Goal: Task Accomplishment & Management: Manage account settings

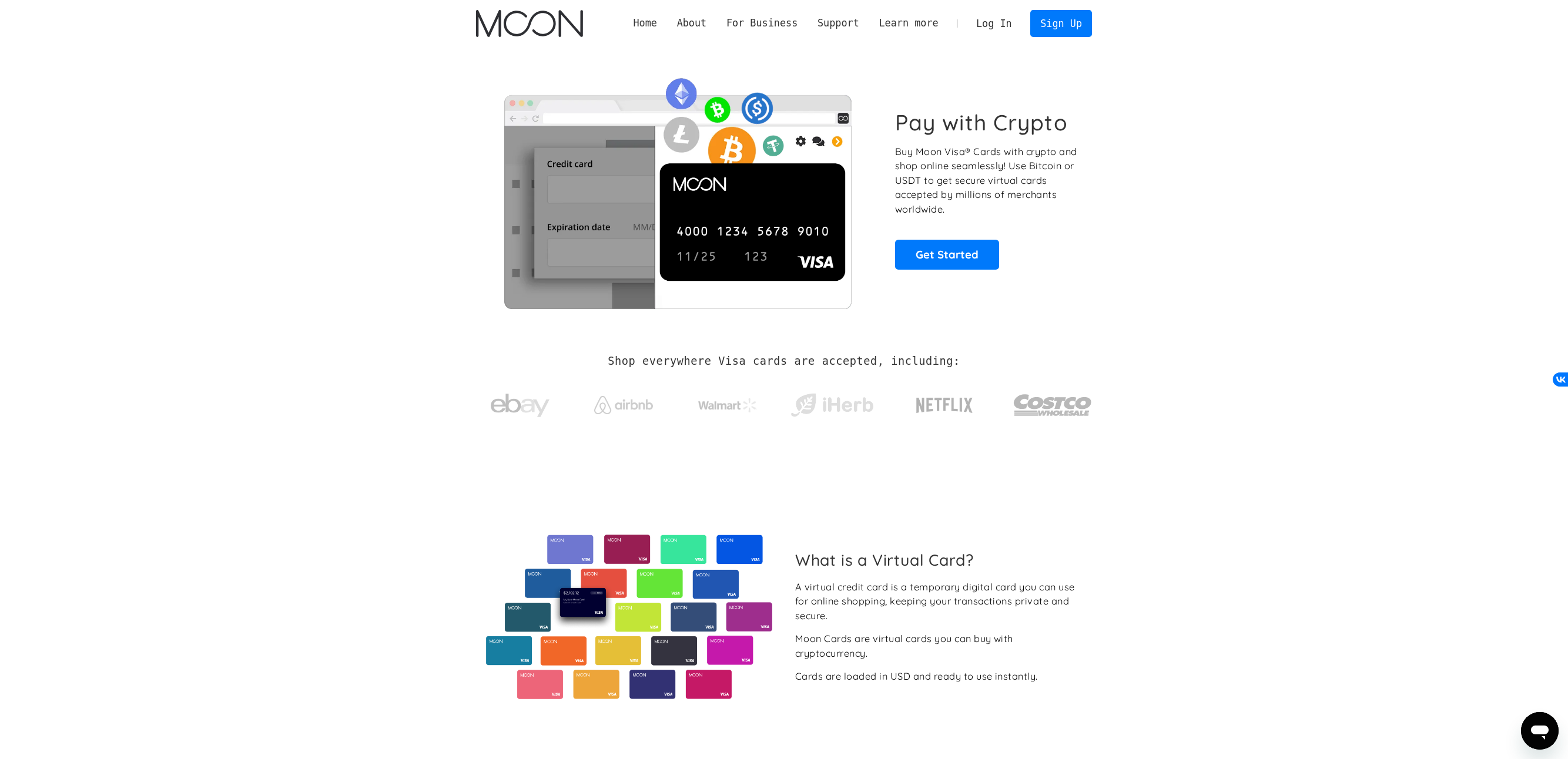
click at [1002, 24] on link "Log In" at bounding box center [993, 23] width 55 height 26
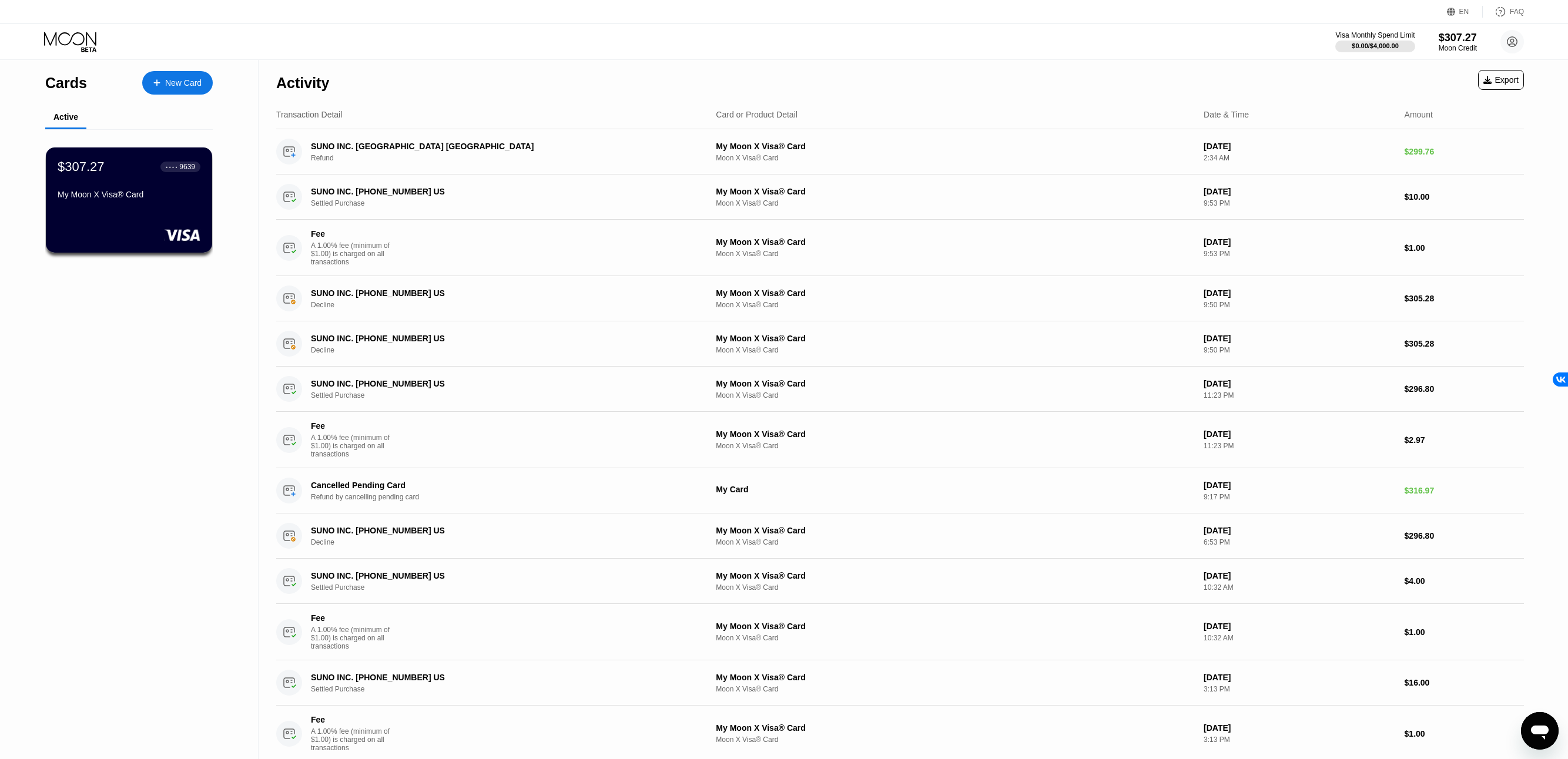
click at [174, 83] on div "New Card" at bounding box center [183, 82] width 36 height 10
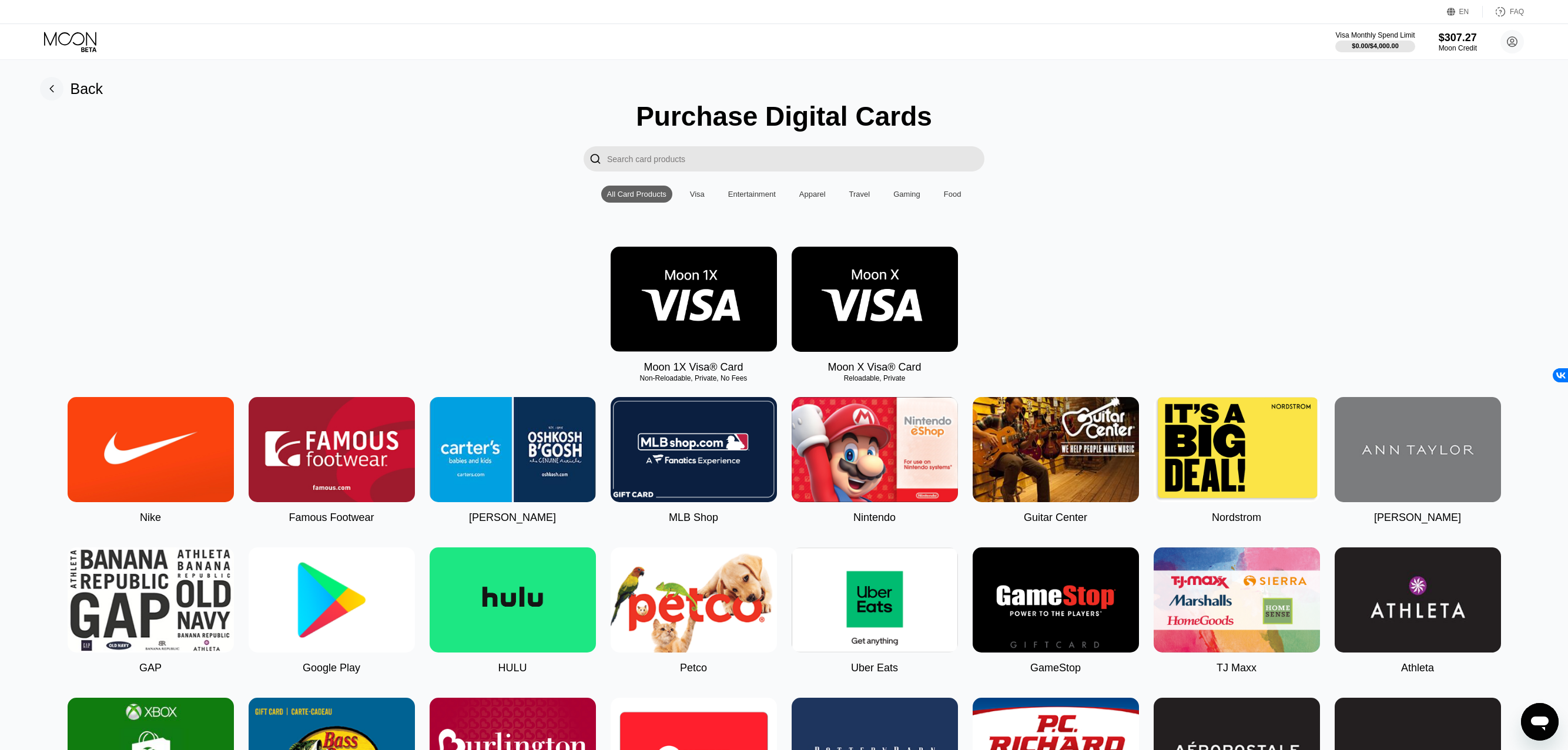
drag, startPoint x: 746, startPoint y: 386, endPoint x: 719, endPoint y: 383, distance: 27.2
click at [722, 382] on div "Non-Reloadable, Private, No Fees" at bounding box center [694, 378] width 166 height 8
drag, startPoint x: 718, startPoint y: 380, endPoint x: 737, endPoint y: 382, distance: 19.1
click at [737, 382] on div "Non-Reloadable, Private, No Fees" at bounding box center [694, 378] width 166 height 8
click at [858, 300] on img at bounding box center [875, 299] width 166 height 105
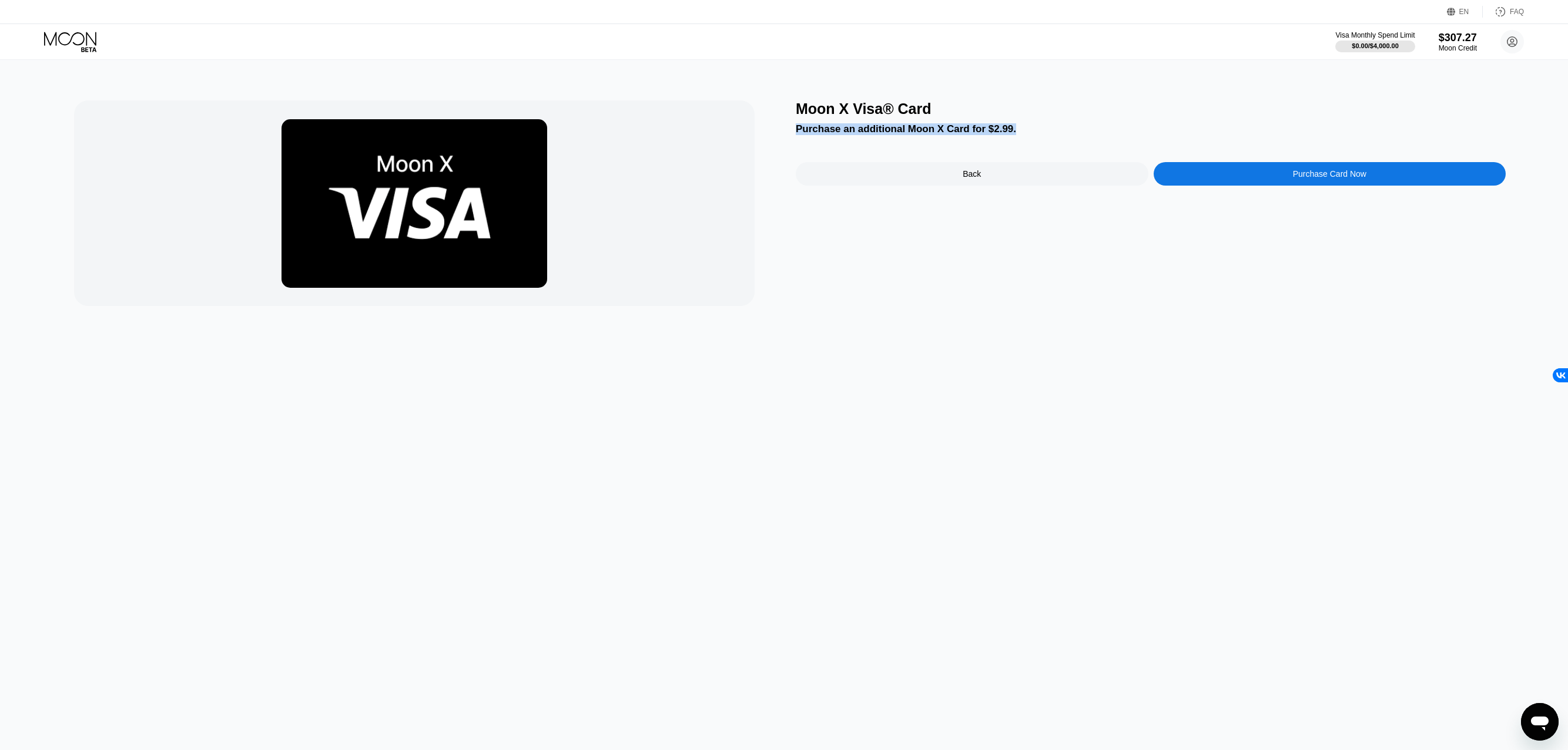
drag, startPoint x: 796, startPoint y: 133, endPoint x: 1009, endPoint y: 132, distance: 213.0
click at [1010, 132] on div "Purchase an additional Moon X Card for $2.99." at bounding box center [1150, 129] width 710 height 12
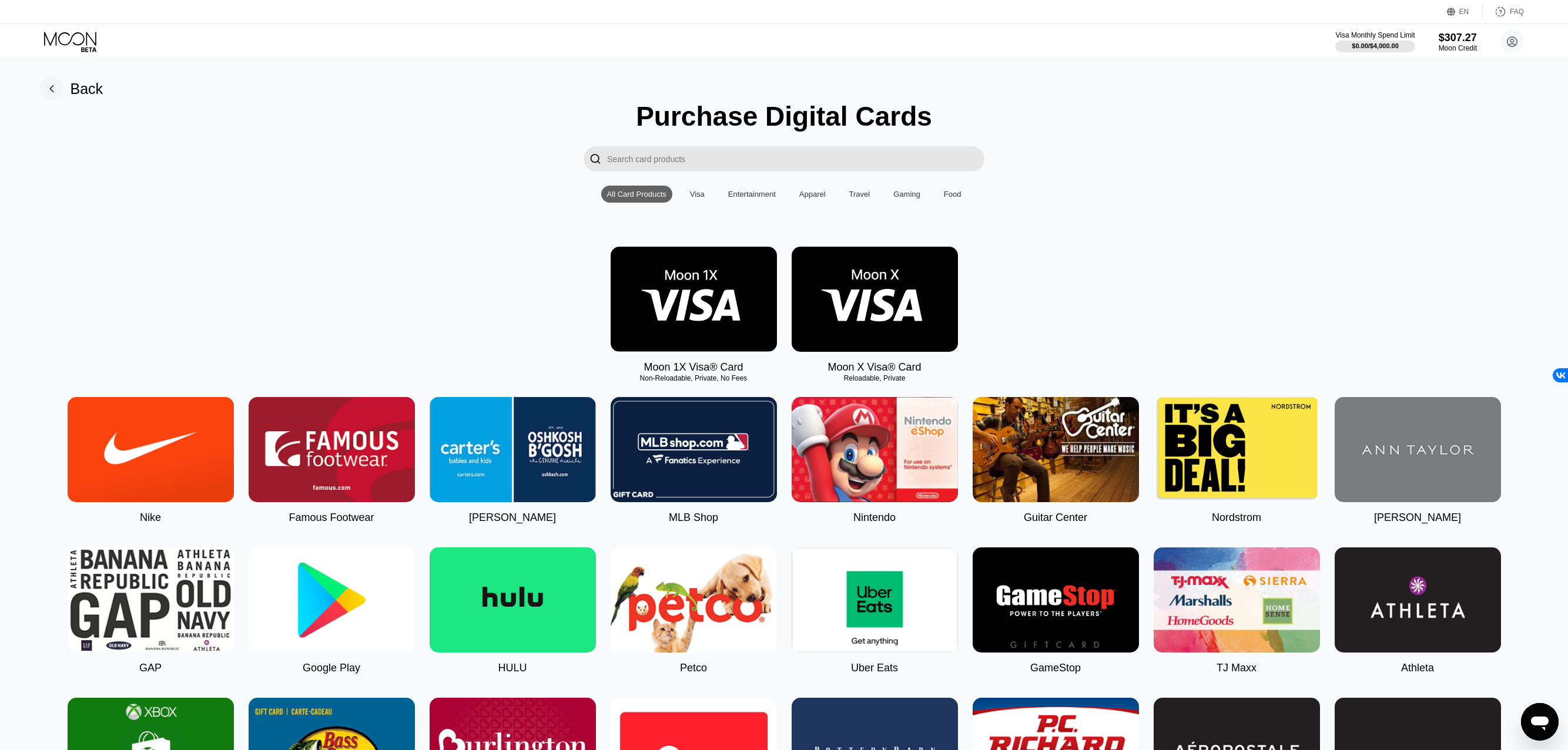
click at [711, 297] on img at bounding box center [694, 299] width 166 height 105
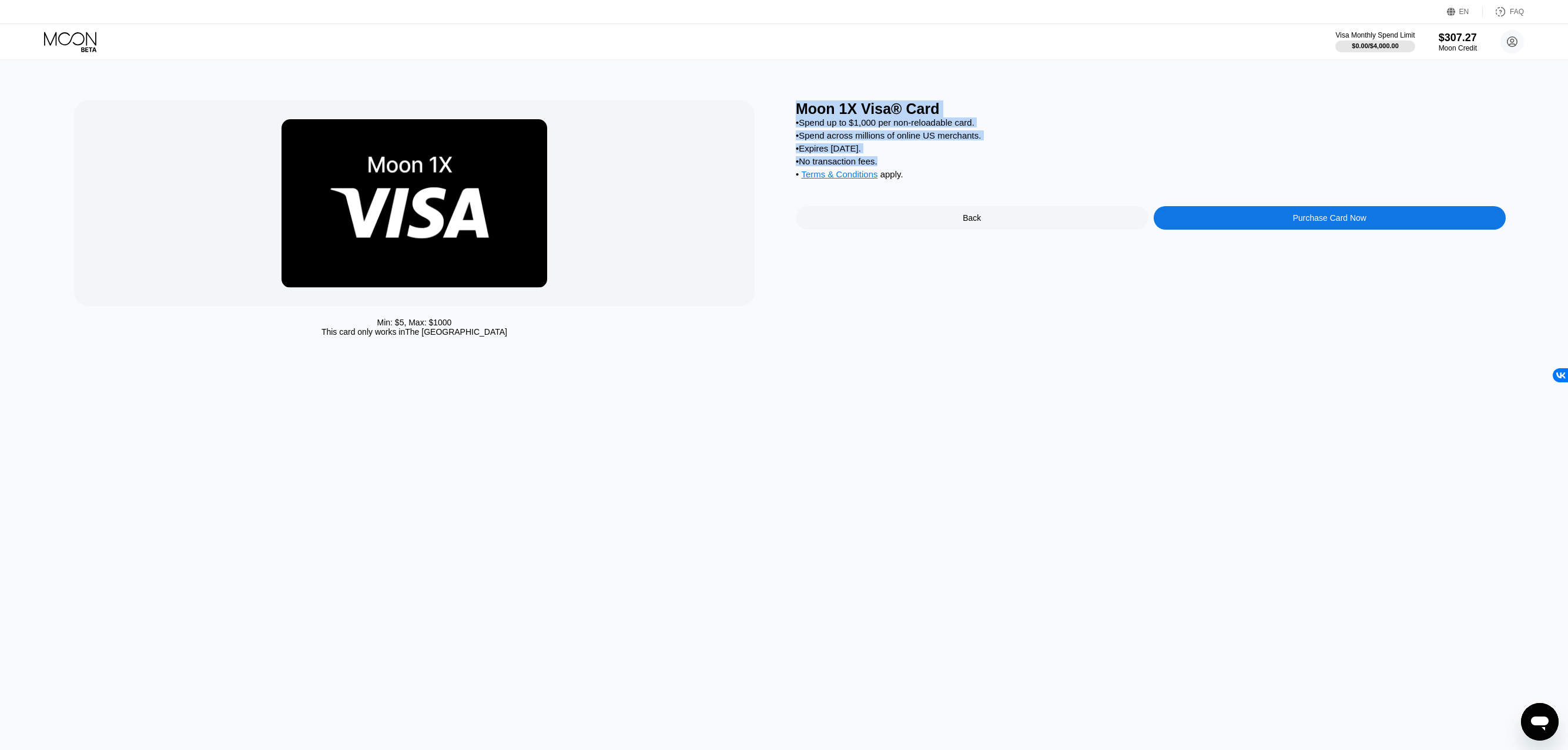
drag, startPoint x: 888, startPoint y: 172, endPoint x: 785, endPoint y: 124, distance: 113.6
click at [785, 124] on div "Min: $ 5 , Max: $ 1000 This card only works in The United States Moon 1X Visa® …" at bounding box center [784, 221] width 1420 height 242
click at [793, 134] on div "Min: $ 5 , Max: $ 1000 This card only works in The United States Moon 1X Visa® …" at bounding box center [784, 221] width 1420 height 242
click at [910, 166] on div "• No transaction fees." at bounding box center [1150, 161] width 710 height 10
drag, startPoint x: 887, startPoint y: 172, endPoint x: 794, endPoint y: 129, distance: 102.5
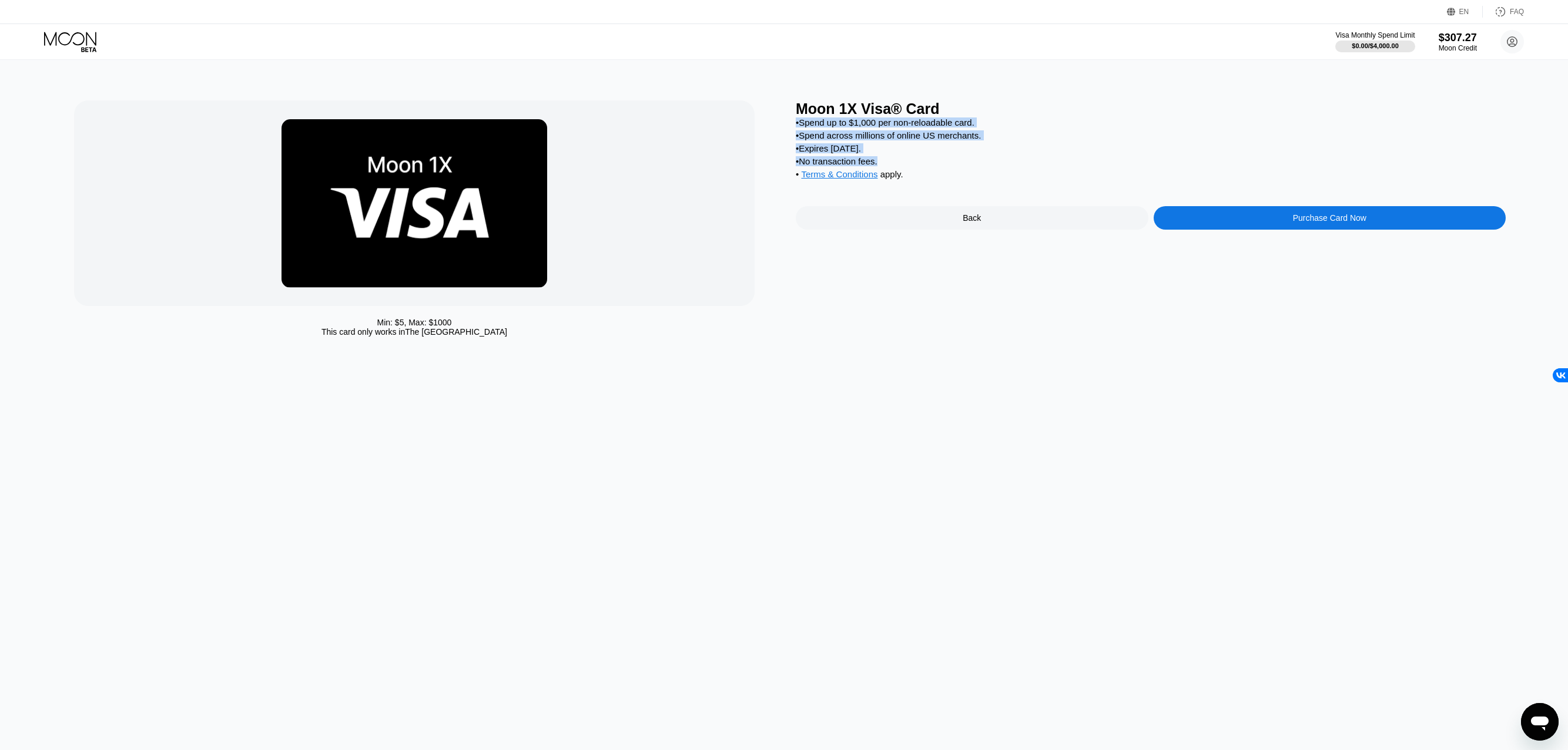
click at [794, 129] on div "Min: $ 5 , Max: $ 1000 This card only works in The United States Moon 1X Visa® …" at bounding box center [784, 221] width 1420 height 242
click at [1452, 44] on div "Moon Credit" at bounding box center [1458, 48] width 40 height 8
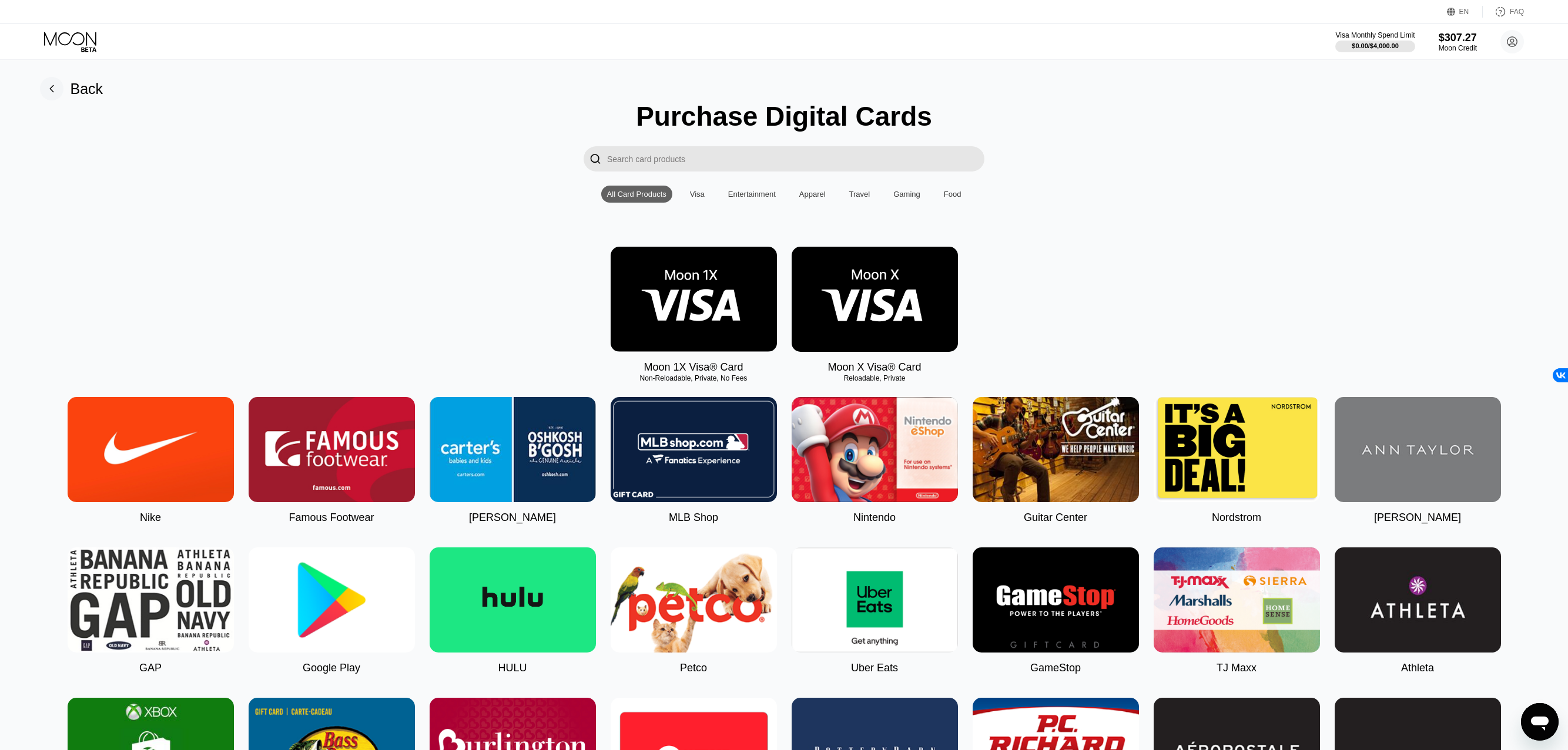
click at [64, 91] on div "Back" at bounding box center [71, 89] width 63 height 23
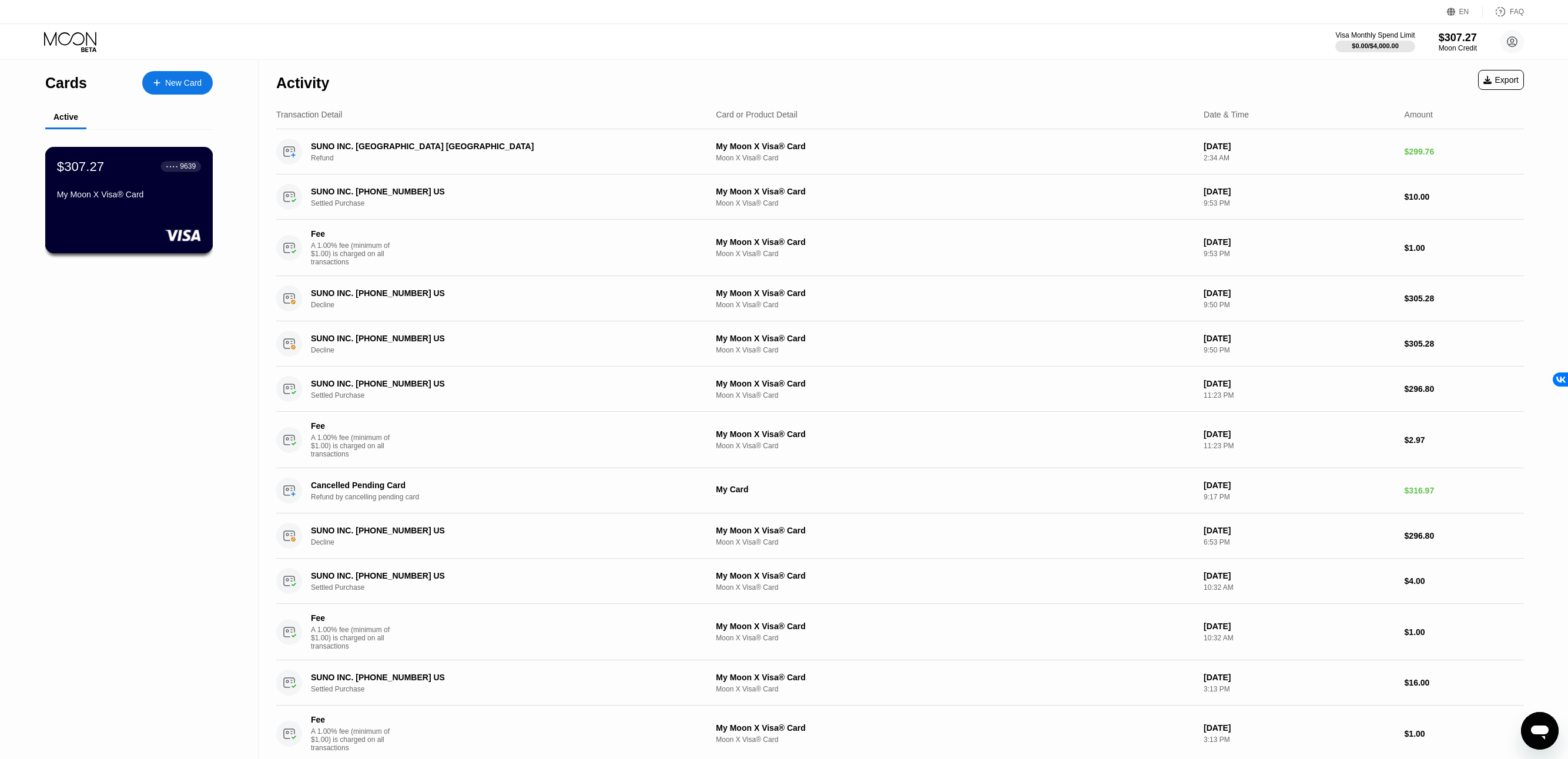
click at [149, 191] on div "$307.27 ● ● ● ● 9639 My Moon X Visa® Card" at bounding box center [128, 182] width 144 height 45
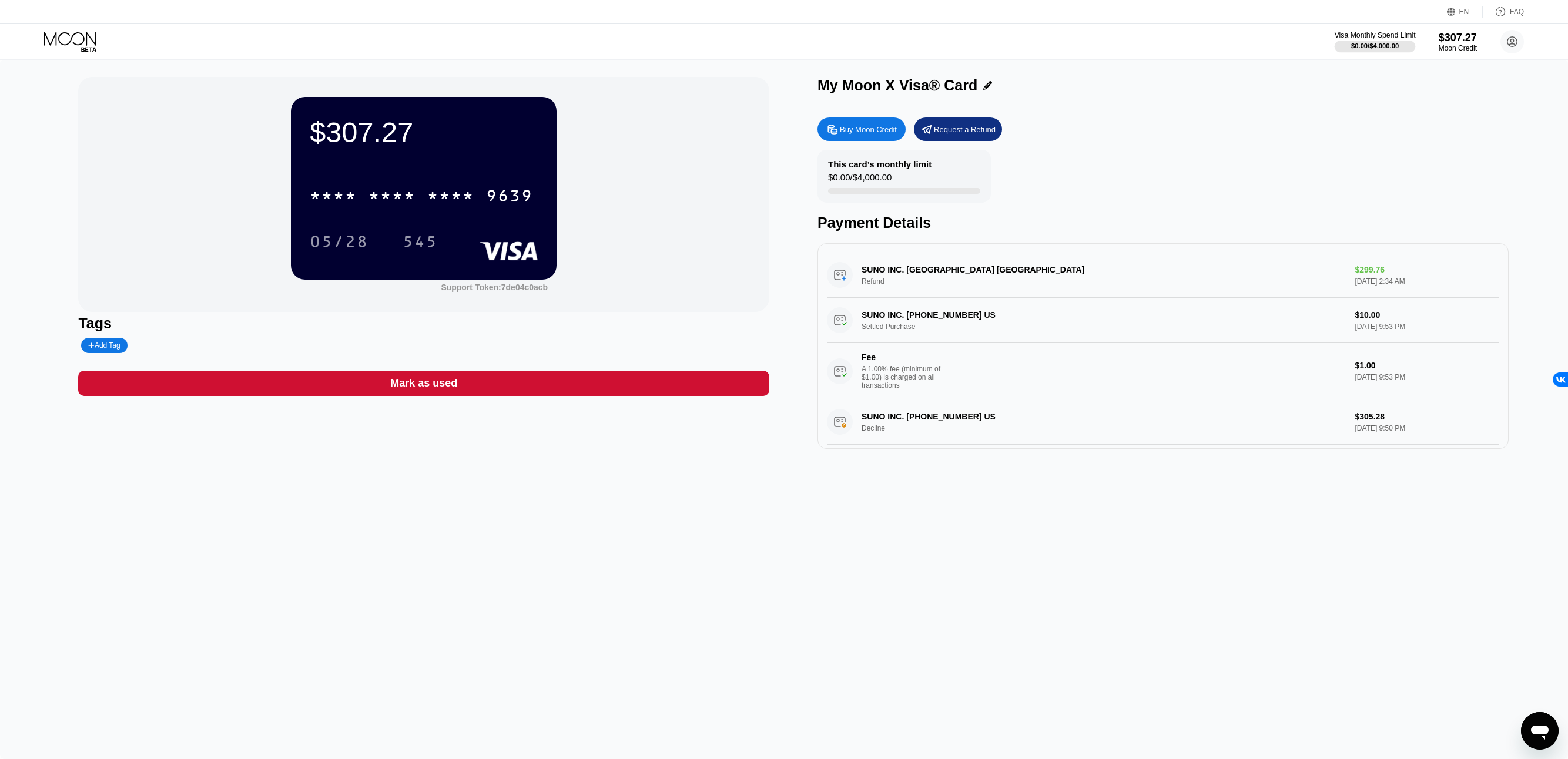
click at [1375, 46] on div "$0.00 / $4,000.00" at bounding box center [1375, 46] width 48 height 7
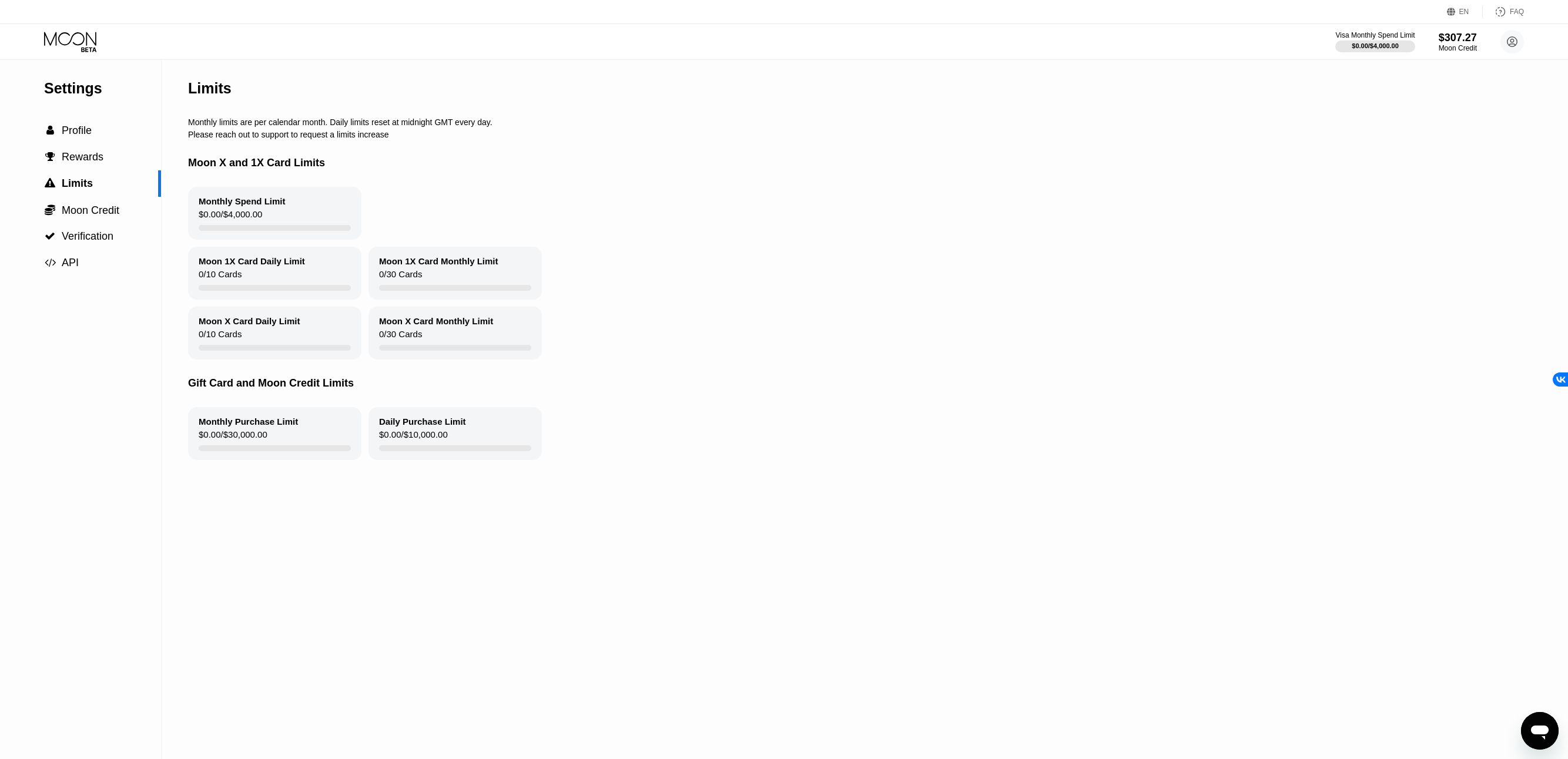
drag, startPoint x: 398, startPoint y: 140, endPoint x: 191, endPoint y: 103, distance: 210.3
click at [191, 103] on div "Limits Monthly limits are per calendar month. Daily limits reset at midnight GM…" at bounding box center [815, 409] width 1254 height 699
drag, startPoint x: 183, startPoint y: 126, endPoint x: 365, endPoint y: 133, distance: 182.1
click at [365, 133] on div "Settings  Profile  Rewards  Limits  Moon Credit  Verification  API Limits…" at bounding box center [784, 409] width 1568 height 699
drag, startPoint x: 378, startPoint y: 138, endPoint x: 395, endPoint y: 141, distance: 17.3
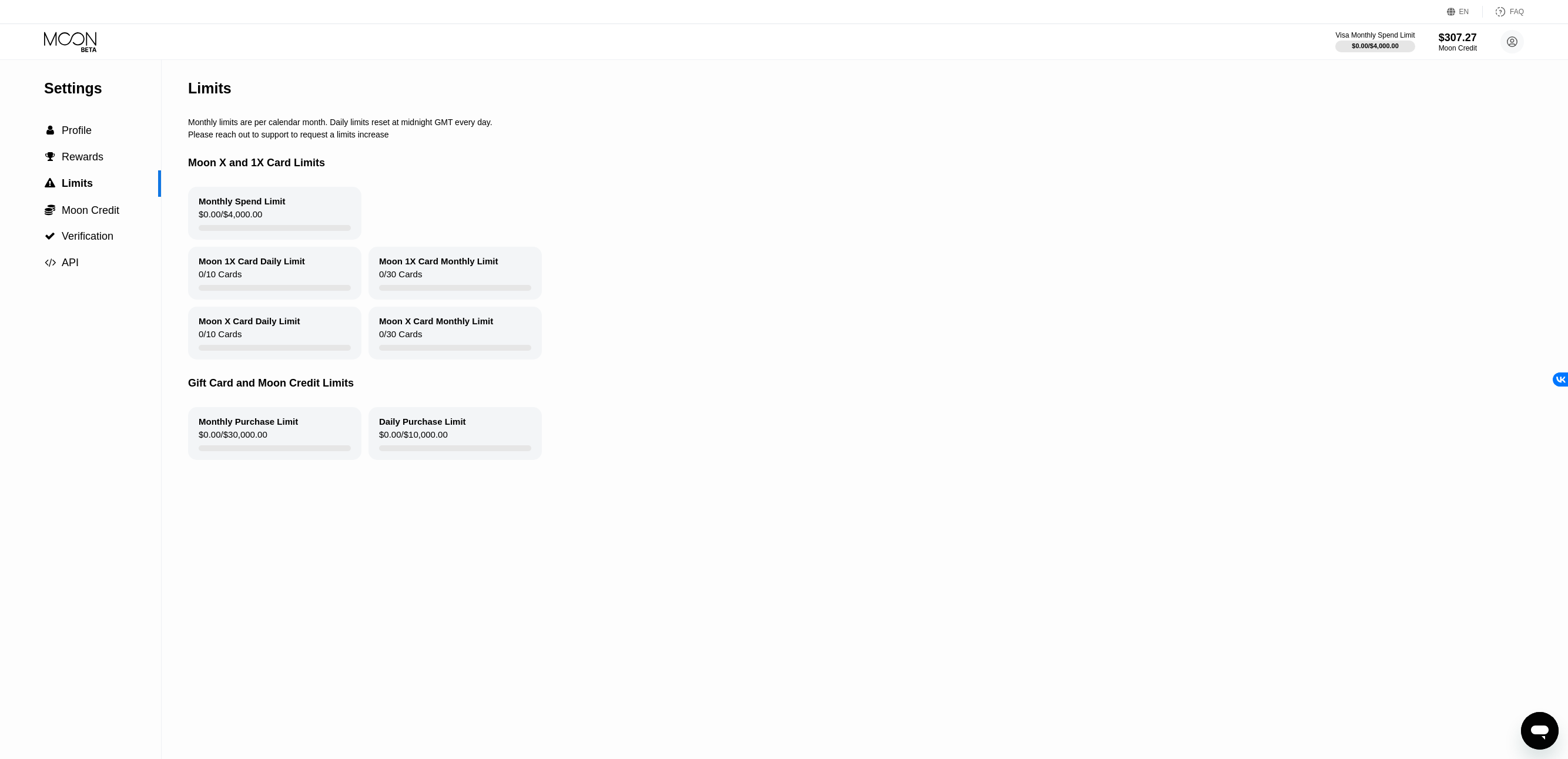
click at [395, 139] on div "Please reach out to support to request a limits increase" at bounding box center [815, 135] width 1254 height 9
